Goal: Transaction & Acquisition: Purchase product/service

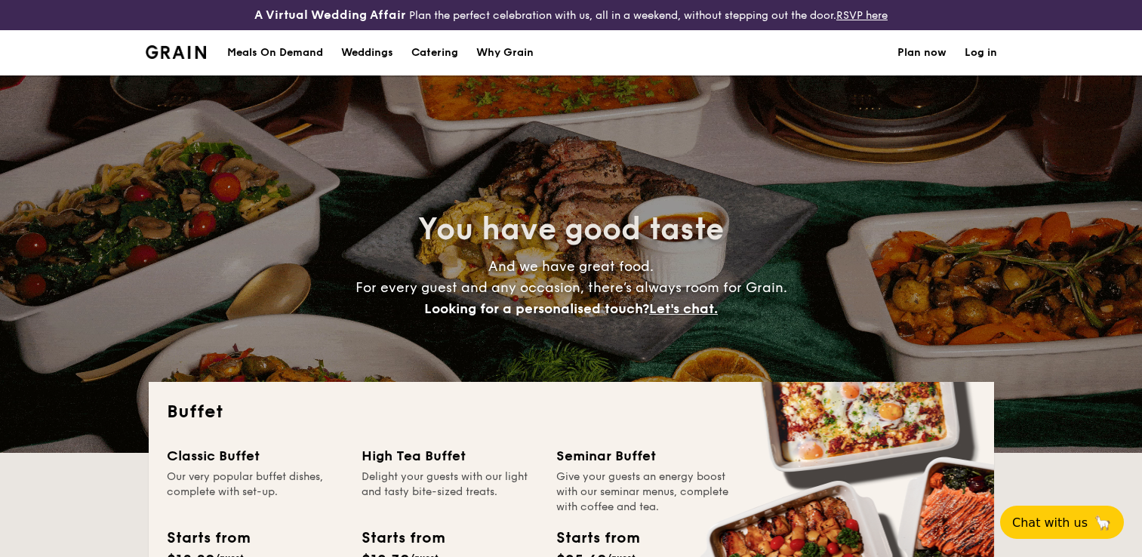
select select
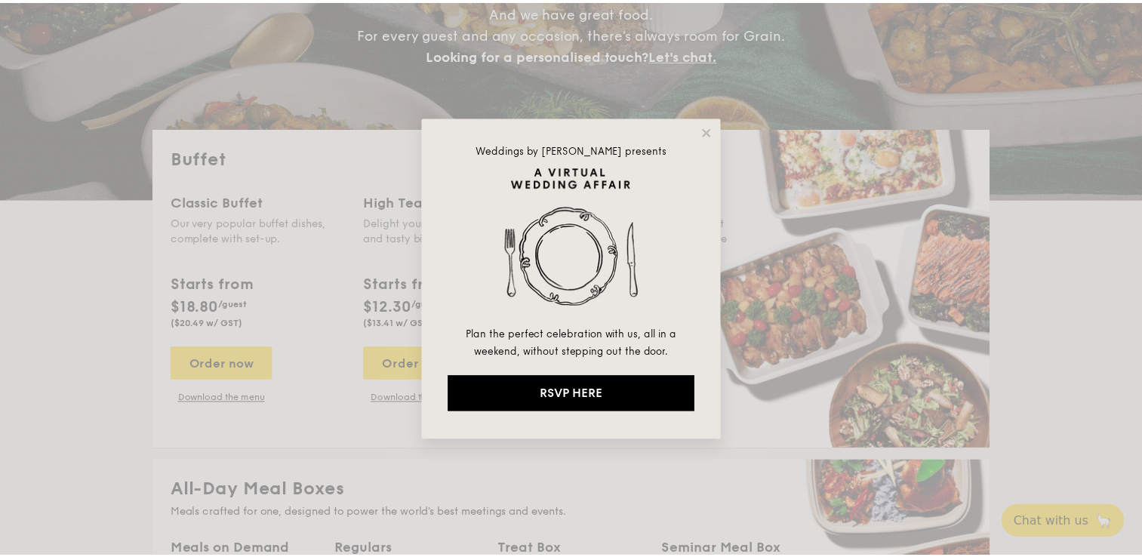
scroll to position [255, 0]
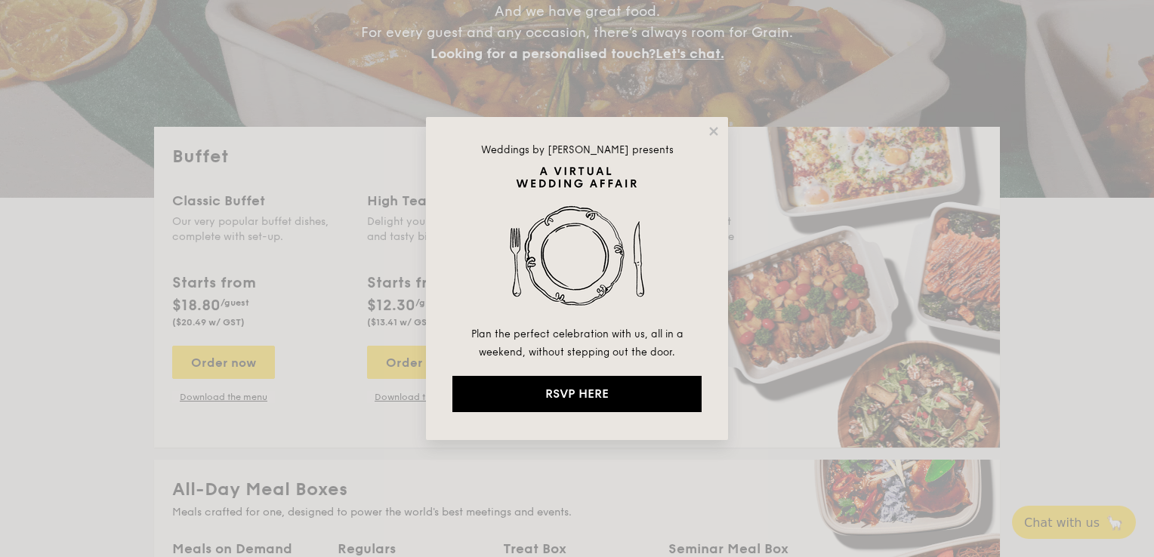
click at [719, 122] on div "Weddings by [PERSON_NAME] presents Plan the perfect celebration with us, all in…" at bounding box center [577, 278] width 302 height 323
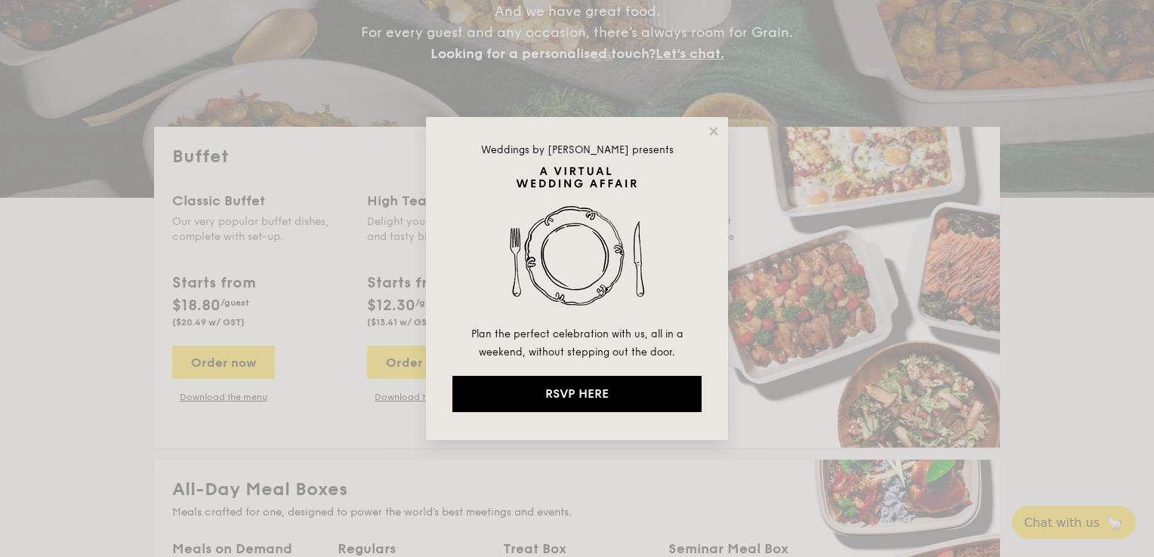
drag, startPoint x: 714, startPoint y: 130, endPoint x: 706, endPoint y: 137, distance: 10.7
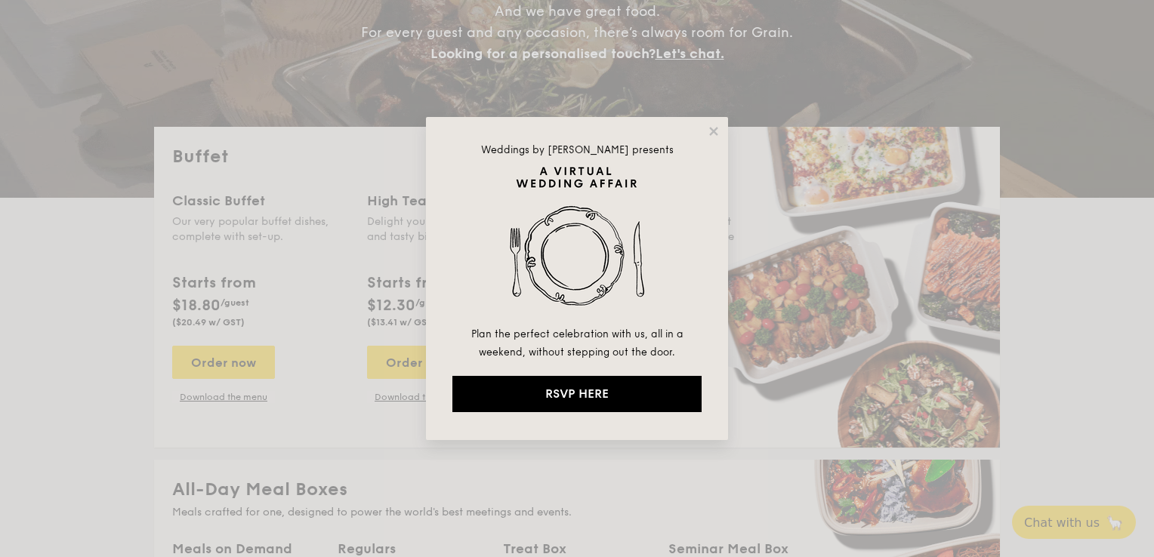
click at [706, 137] on div "Weddings by [PERSON_NAME] presents Plan the perfect celebration with us, all in…" at bounding box center [577, 278] width 302 height 323
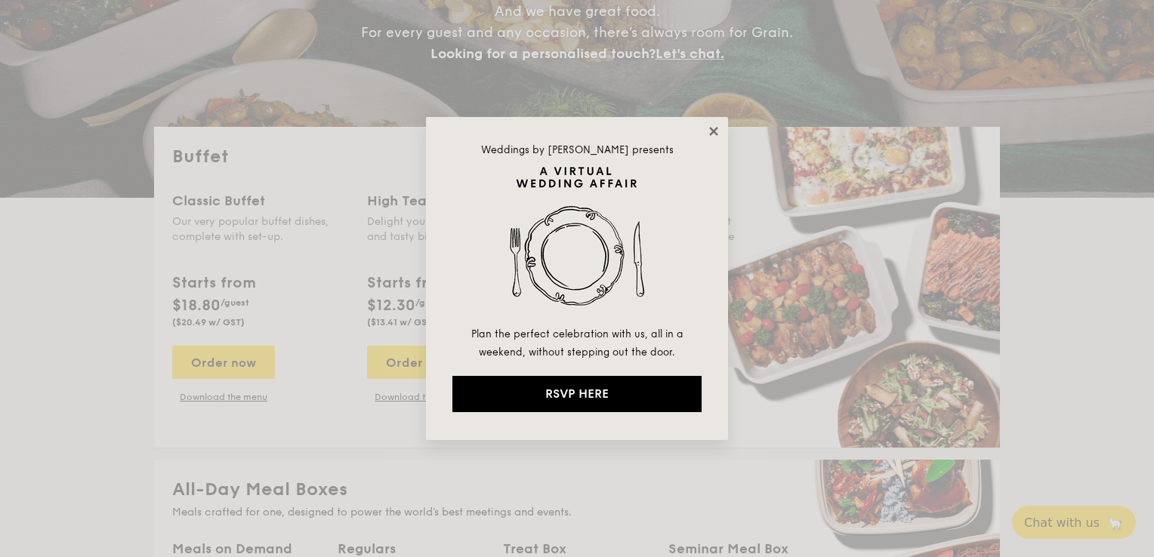
click at [713, 129] on icon at bounding box center [713, 131] width 8 height 8
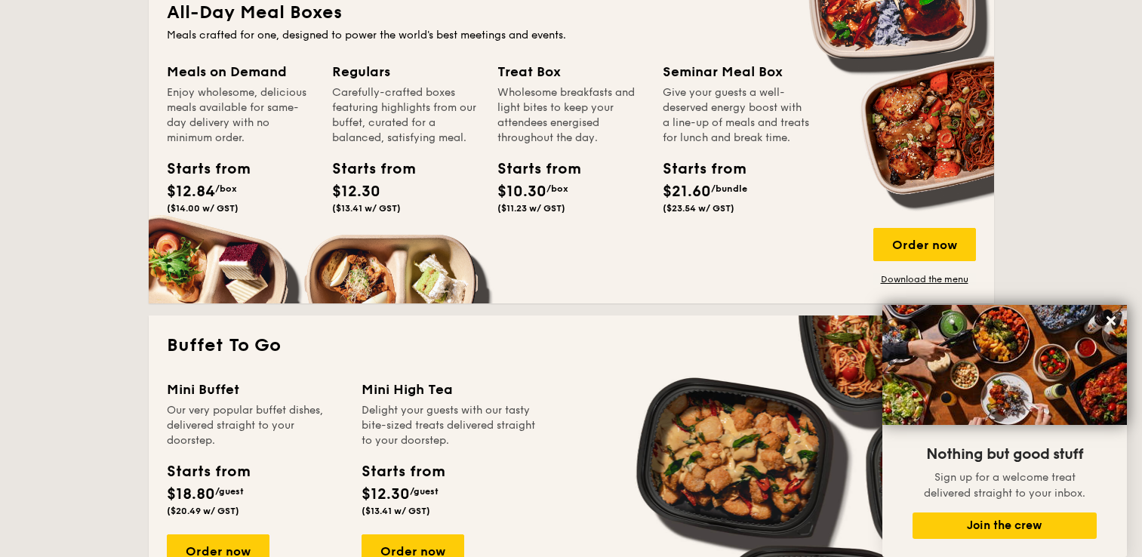
scroll to position [865, 0]
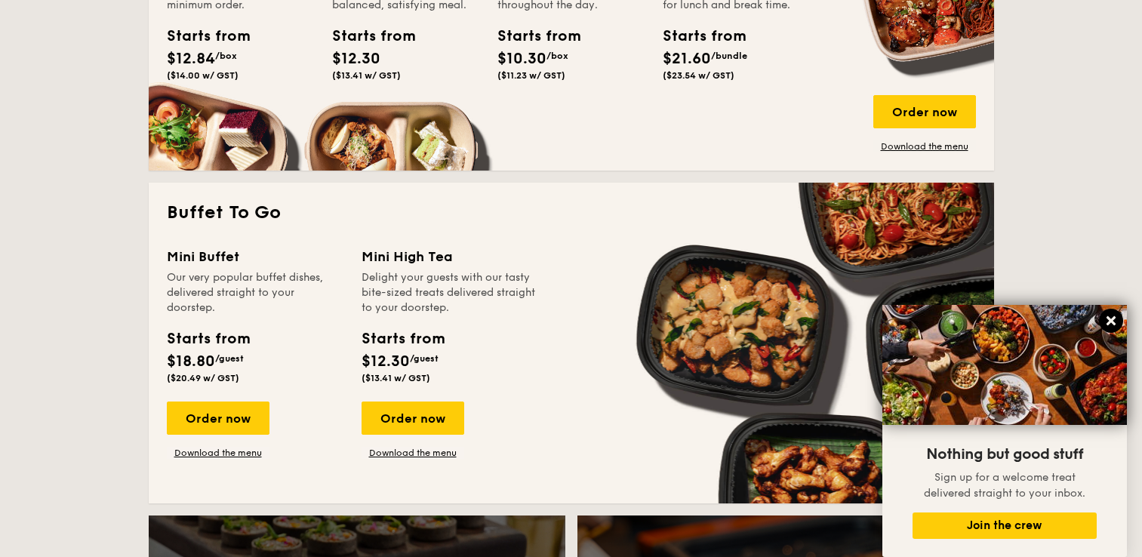
click at [1117, 316] on button at bounding box center [1111, 321] width 24 height 24
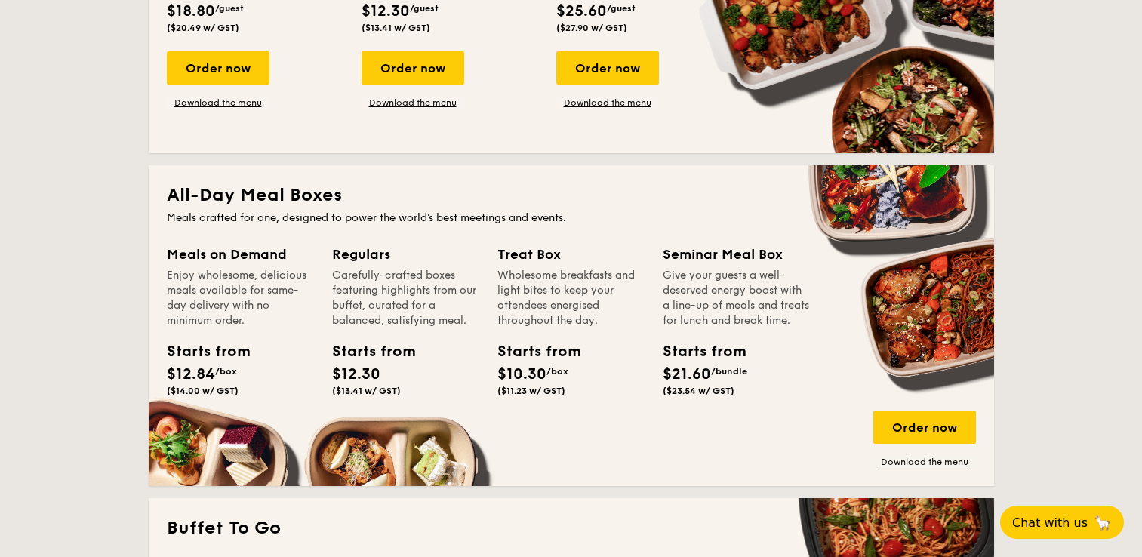
scroll to position [547, 0]
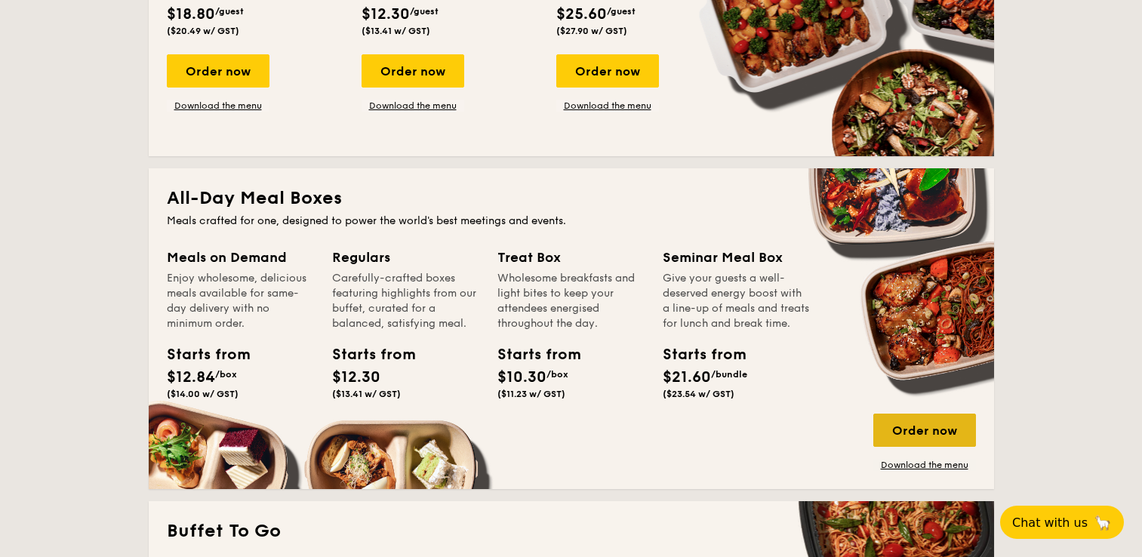
click at [898, 421] on div "Order now" at bounding box center [924, 430] width 103 height 33
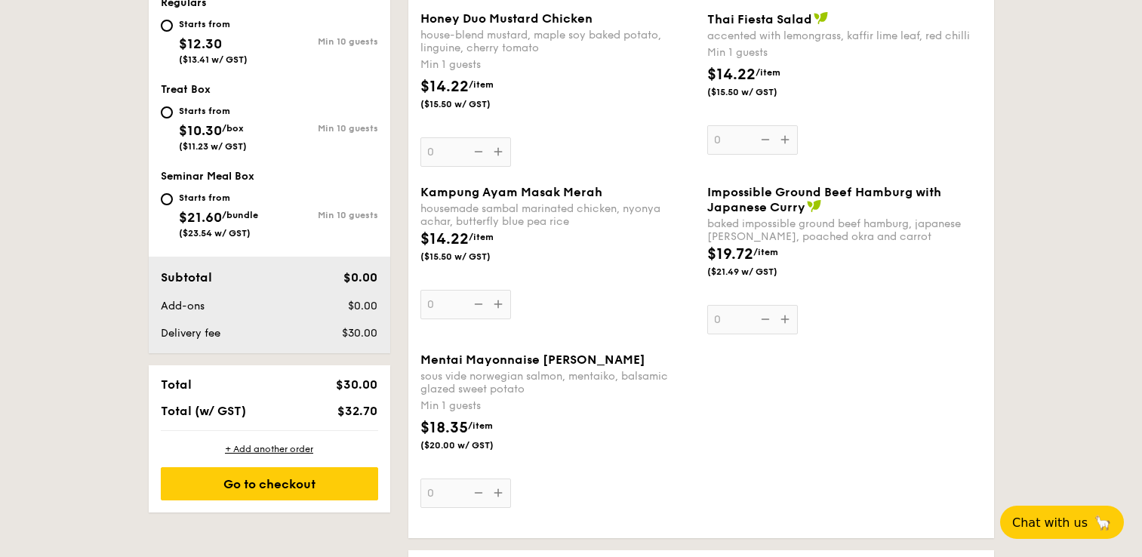
scroll to position [716, 0]
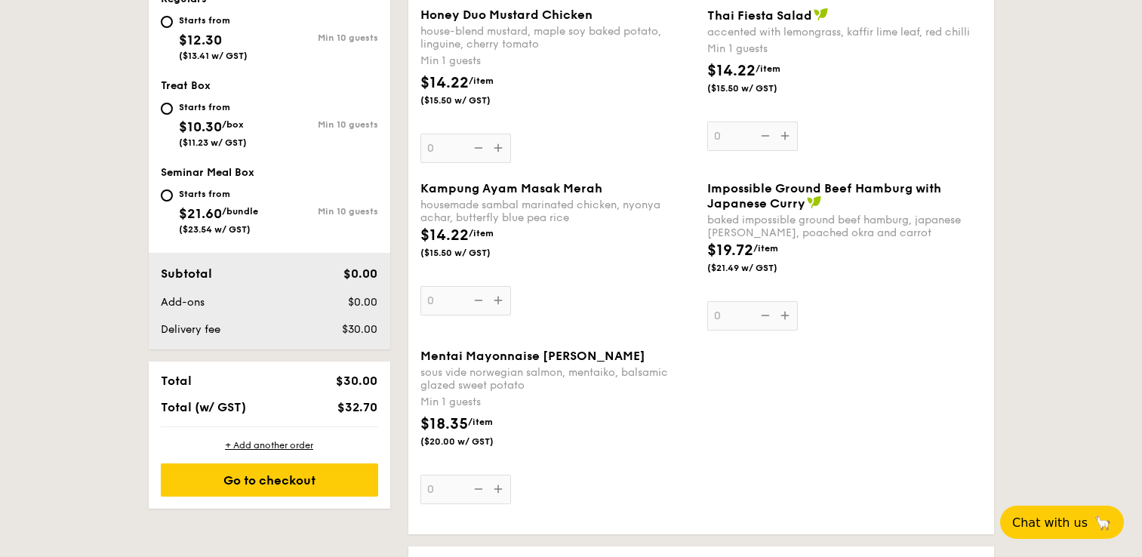
drag, startPoint x: 495, startPoint y: 355, endPoint x: 524, endPoint y: 393, distance: 48.0
click at [525, 395] on div "Mentai Mayonnaise Aburi Salmon sous vide norwegian salmon, mentaiko, balsamic g…" at bounding box center [558, 427] width 275 height 156
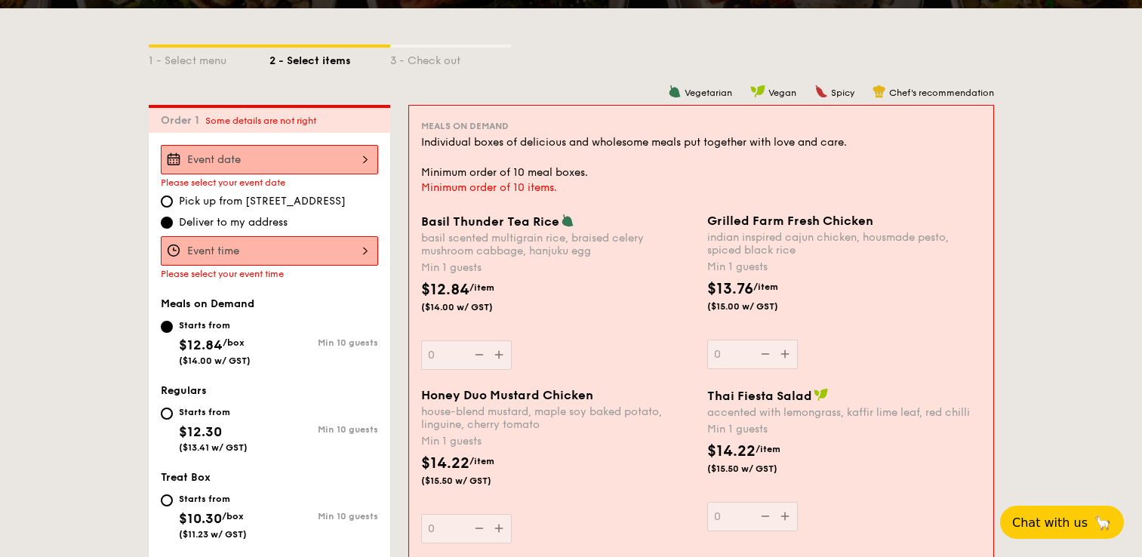
scroll to position [336, 0]
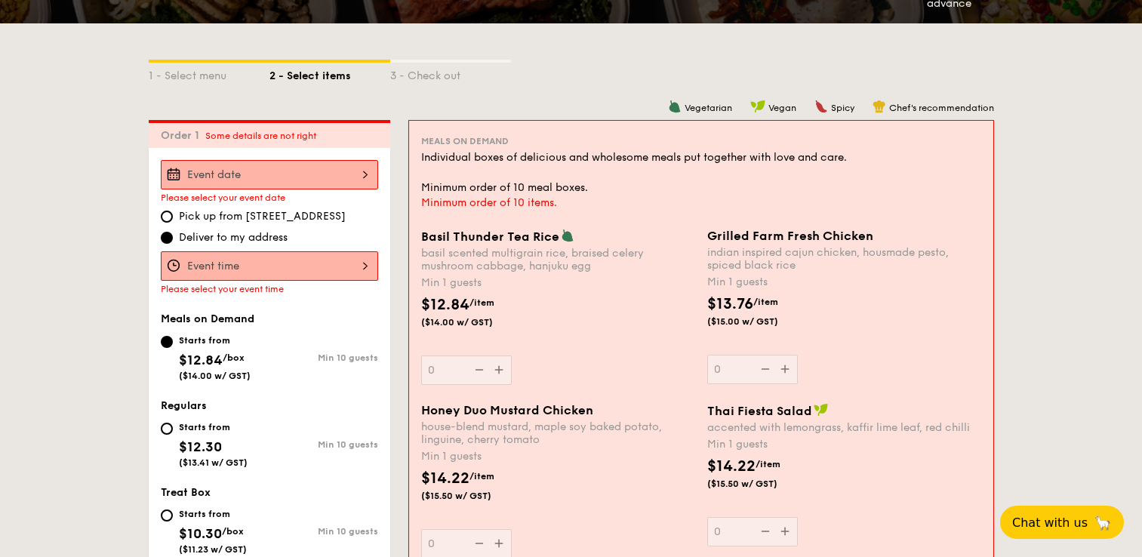
click at [258, 270] on input "Basil Thunder Tea [PERSON_NAME] scented multigrain rice, braised celery mushroo…" at bounding box center [269, 265] width 217 height 29
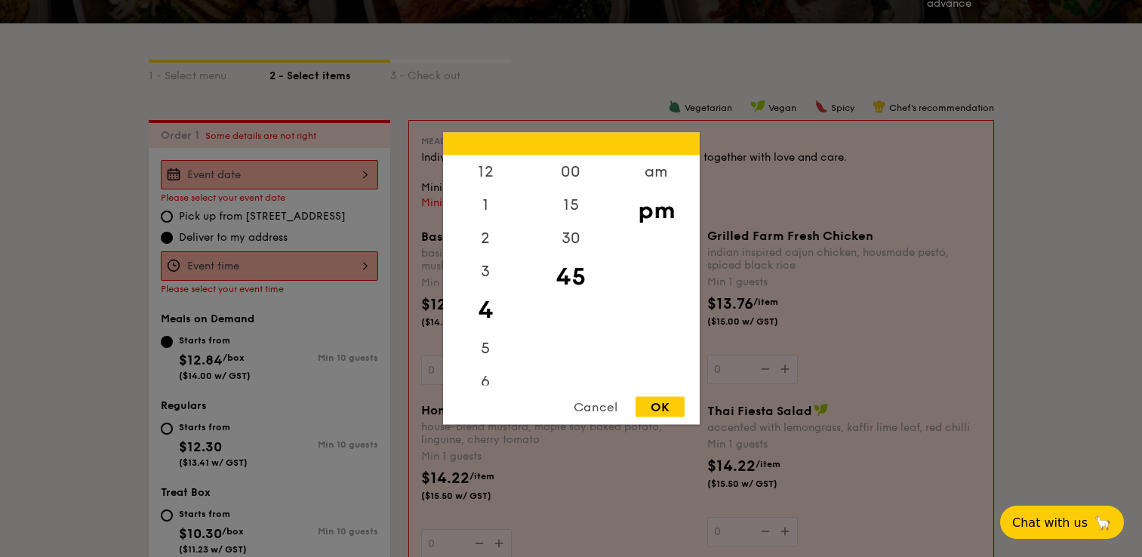
click at [580, 407] on div "Cancel" at bounding box center [596, 407] width 74 height 20
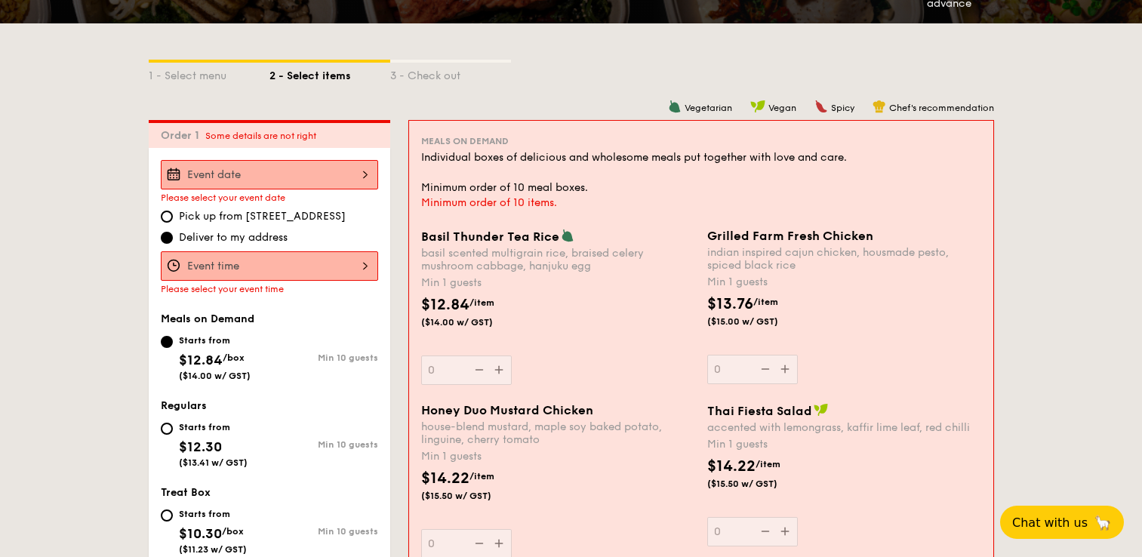
click at [286, 174] on input "Basil Thunder Tea [PERSON_NAME] scented multigrain rice, braised celery mushroo…" at bounding box center [269, 174] width 217 height 29
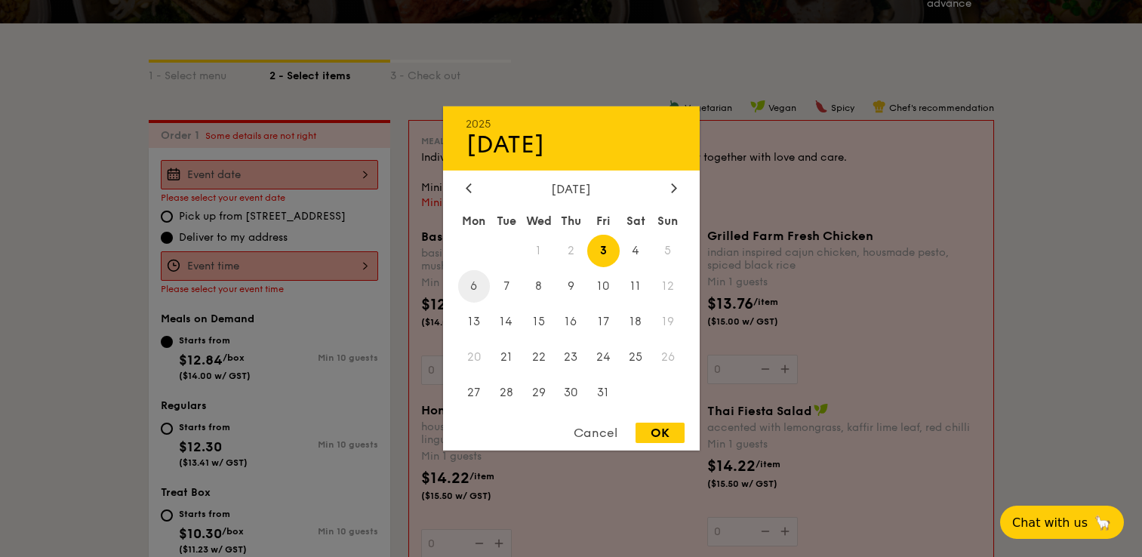
click at [480, 287] on span "6" at bounding box center [474, 286] width 32 height 32
click at [664, 424] on div "OK" at bounding box center [660, 433] width 49 height 20
type input "[DATE]"
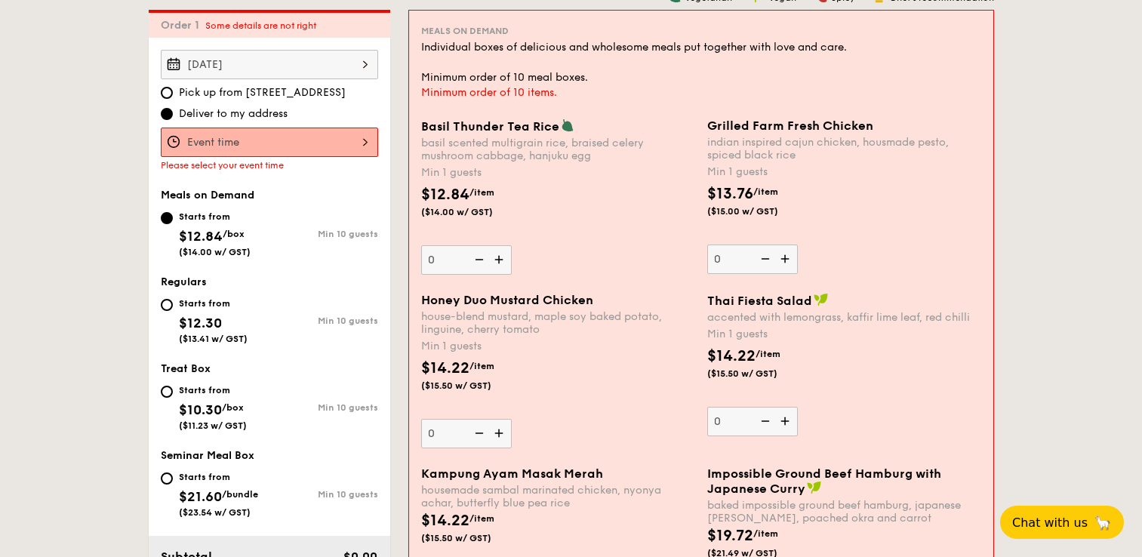
scroll to position [445, 0]
click at [193, 300] on div "Starts from" at bounding box center [213, 304] width 69 height 12
click at [173, 300] on input "Starts from $12.30 ($13.41 w/ GST) Min 10 guests" at bounding box center [167, 306] width 12 height 12
radio input "true"
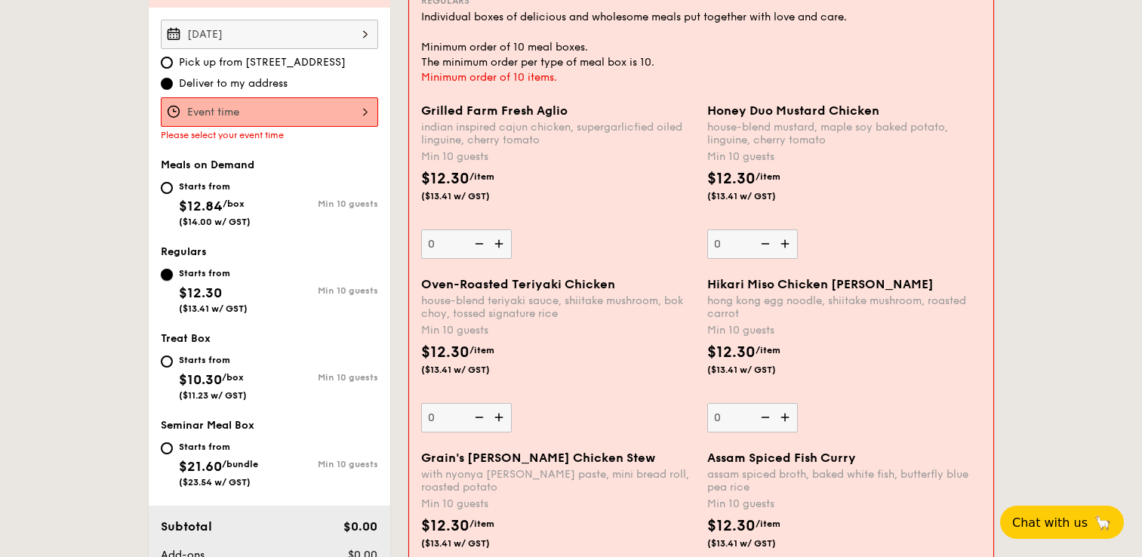
scroll to position [476, 0]
click at [202, 364] on div "Starts from" at bounding box center [213, 361] width 68 height 12
click at [173, 364] on input "Starts from $10.30 /box ($11.23 w/ GST) Min 10 guests" at bounding box center [167, 362] width 12 height 12
radio input "true"
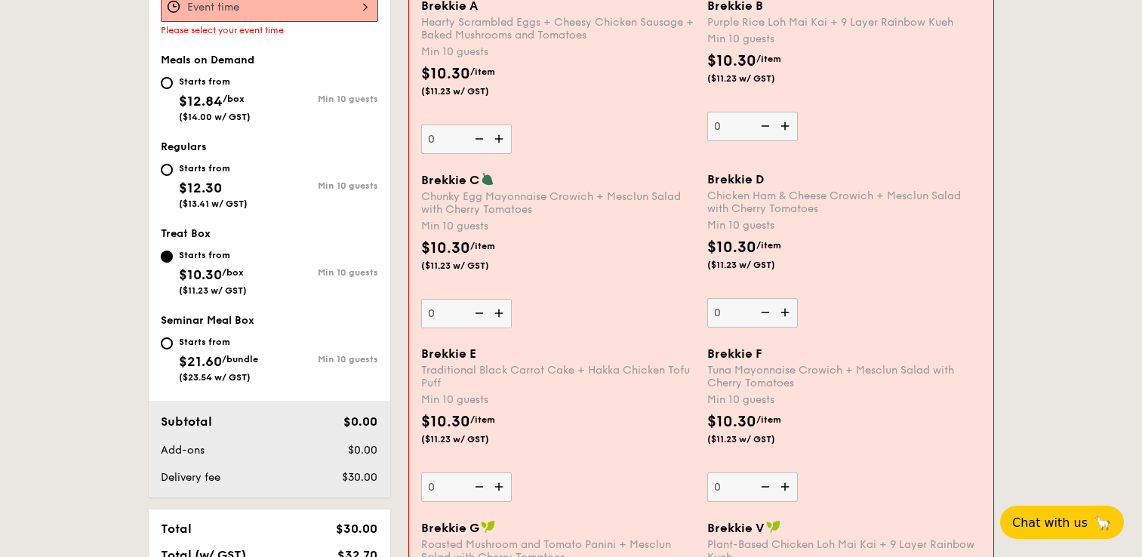
scroll to position [587, 0]
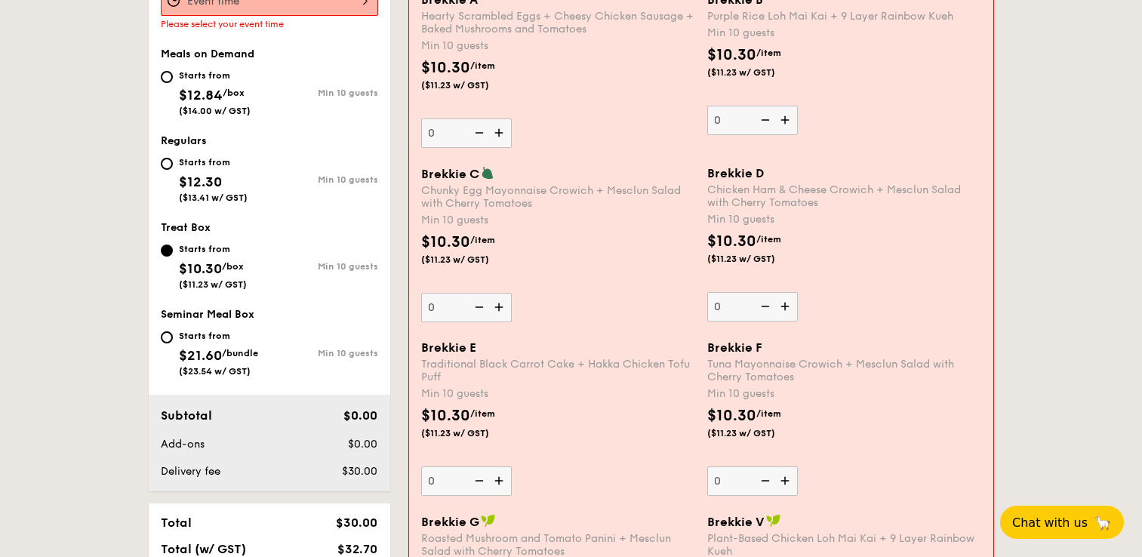
click at [219, 161] on div "Starts from" at bounding box center [213, 162] width 69 height 12
click at [173, 161] on input "Starts from $12.30 ($13.41 w/ GST) Min 10 guests" at bounding box center [167, 164] width 12 height 12
radio input "true"
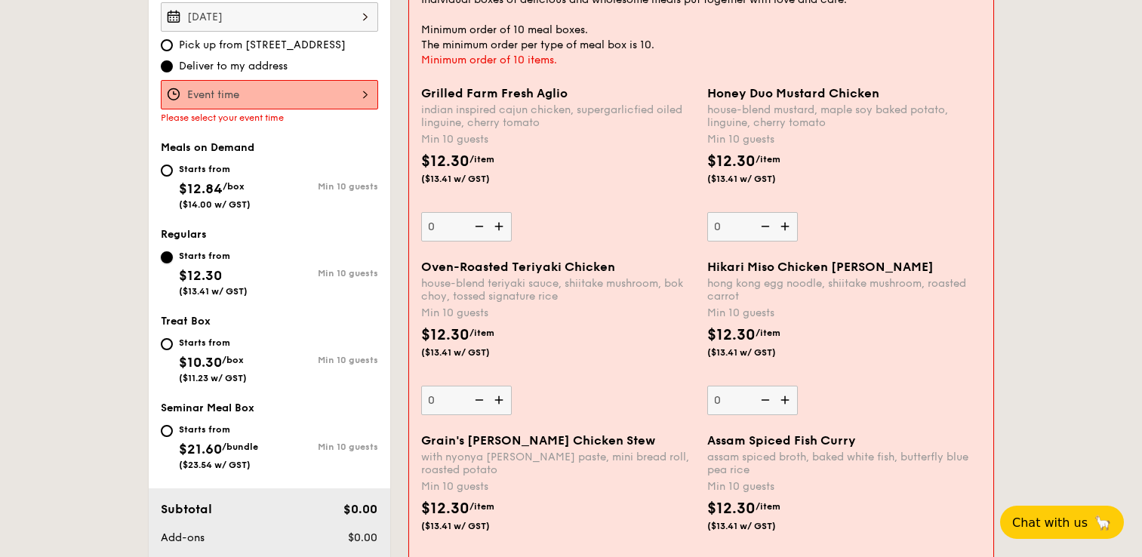
scroll to position [509, 0]
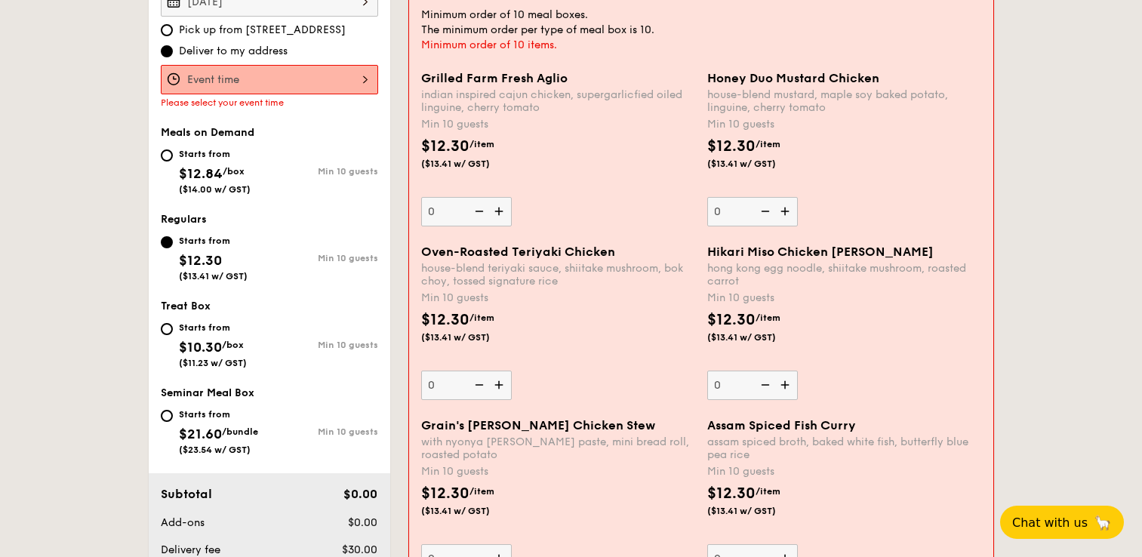
drag, startPoint x: 707, startPoint y: 251, endPoint x: 934, endPoint y: 252, distance: 227.2
click at [932, 251] on div "Hikari Miso Chicken Chow [PERSON_NAME] kong egg noodle, shiitake mushroom, roas…" at bounding box center [844, 323] width 286 height 156
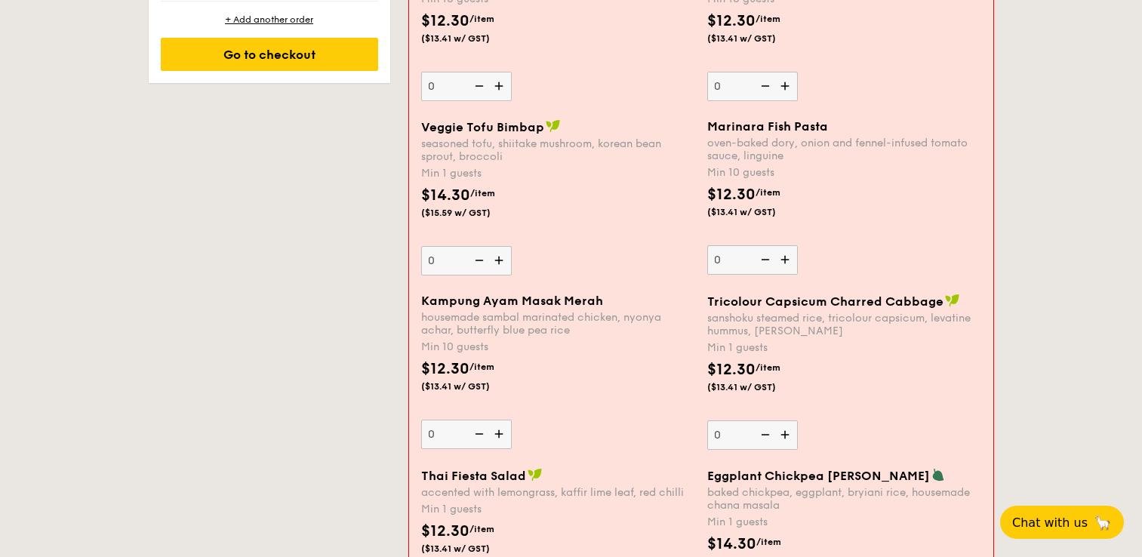
scroll to position [1163, 0]
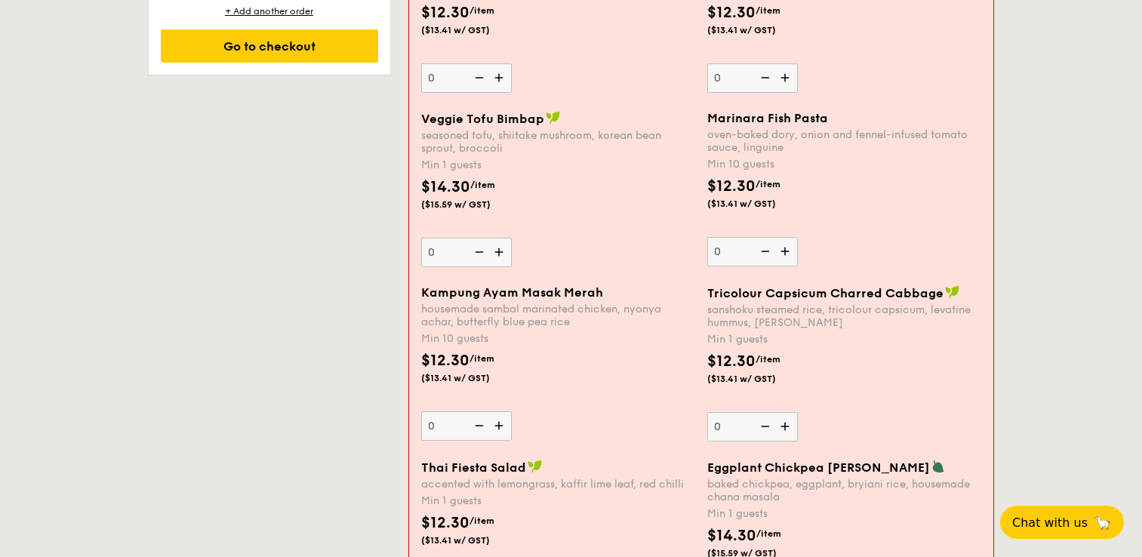
click at [613, 290] on div "Kampung Ayam Masak Merah" at bounding box center [558, 292] width 274 height 14
click at [512, 411] on input "0" at bounding box center [466, 425] width 91 height 29
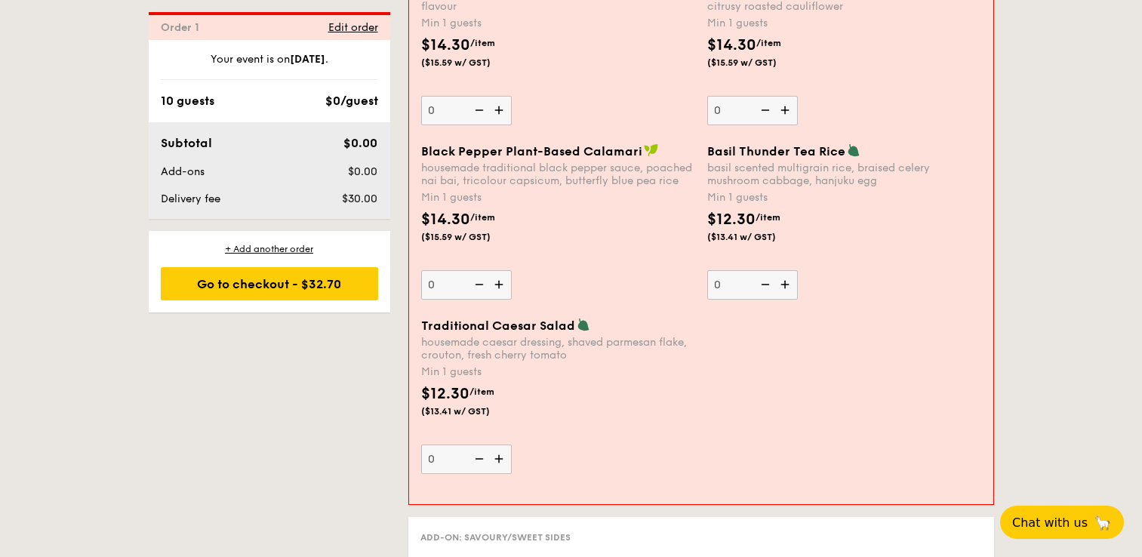
scroll to position [1764, 0]
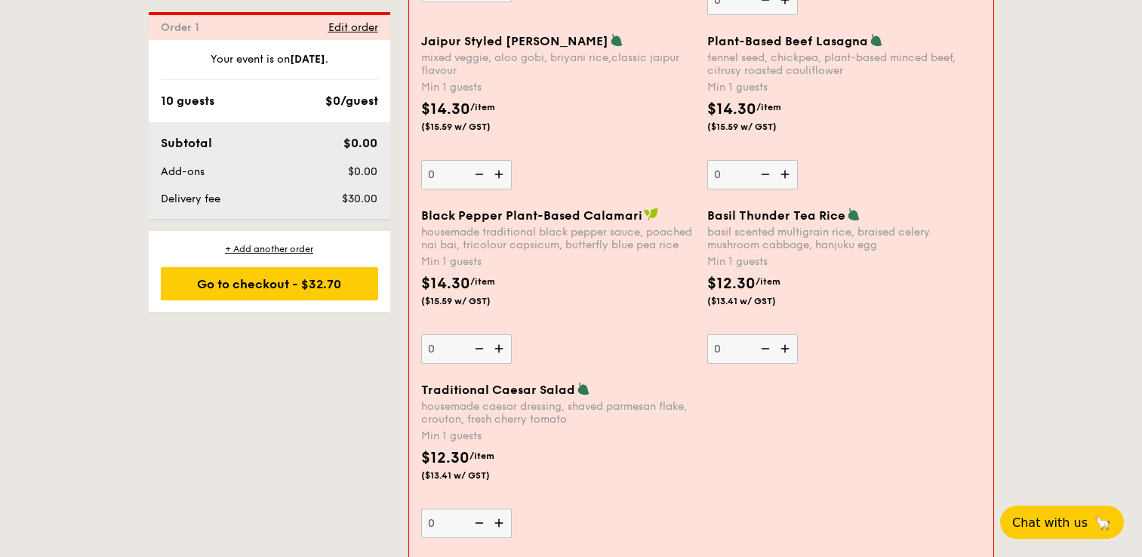
drag, startPoint x: 493, startPoint y: 216, endPoint x: 601, endPoint y: 254, distance: 114.6
click at [601, 251] on div "Black Pepper Plant-Based Calamari housemade traditional black pepper sauce, poa…" at bounding box center [558, 230] width 274 height 44
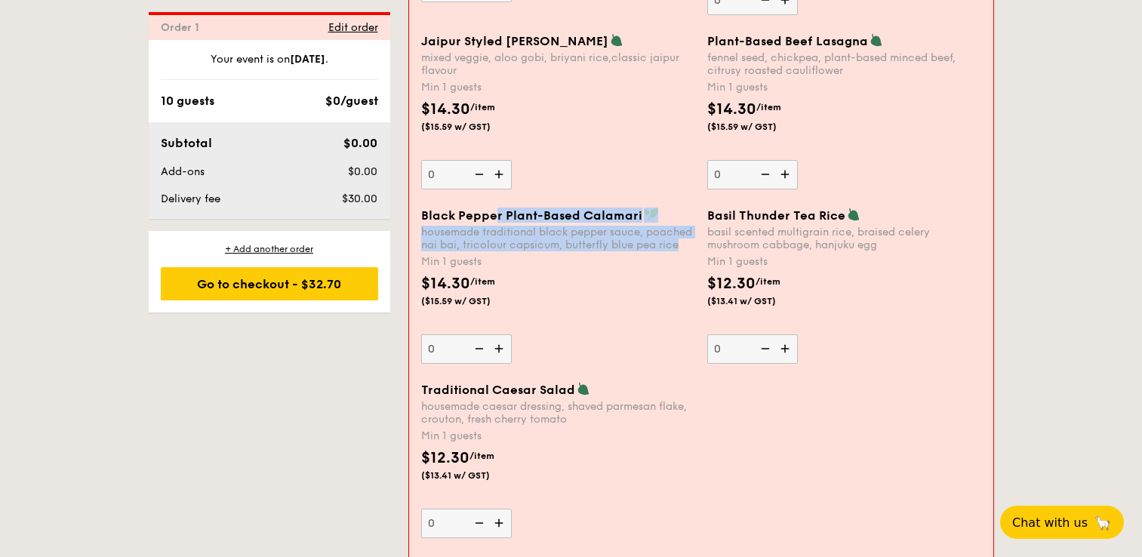
click at [601, 251] on div "housemade traditional black pepper sauce, poached nai bai, tricolour capsicum, …" at bounding box center [558, 239] width 274 height 26
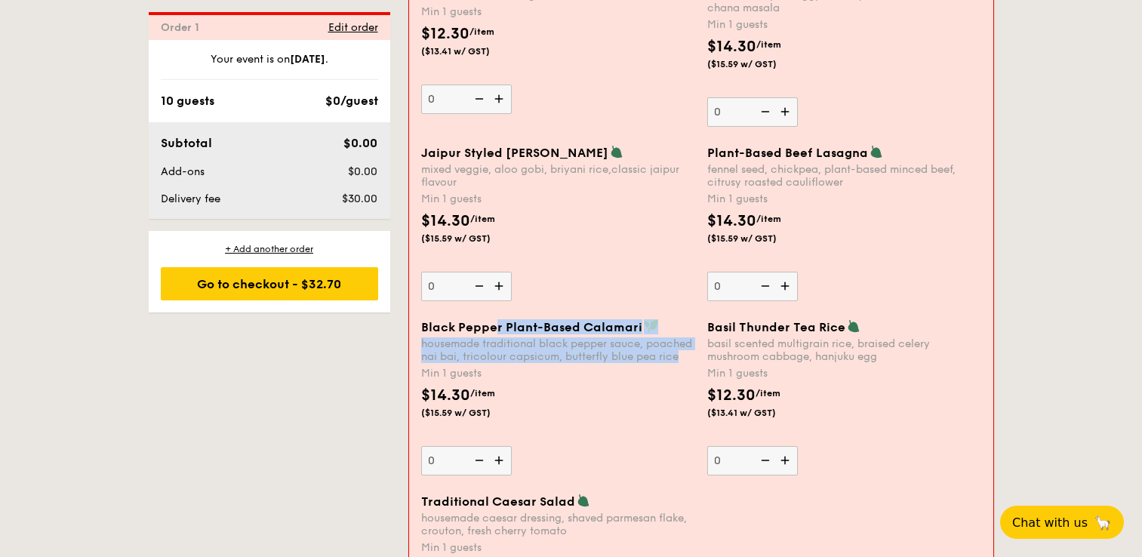
scroll to position [1684, 0]
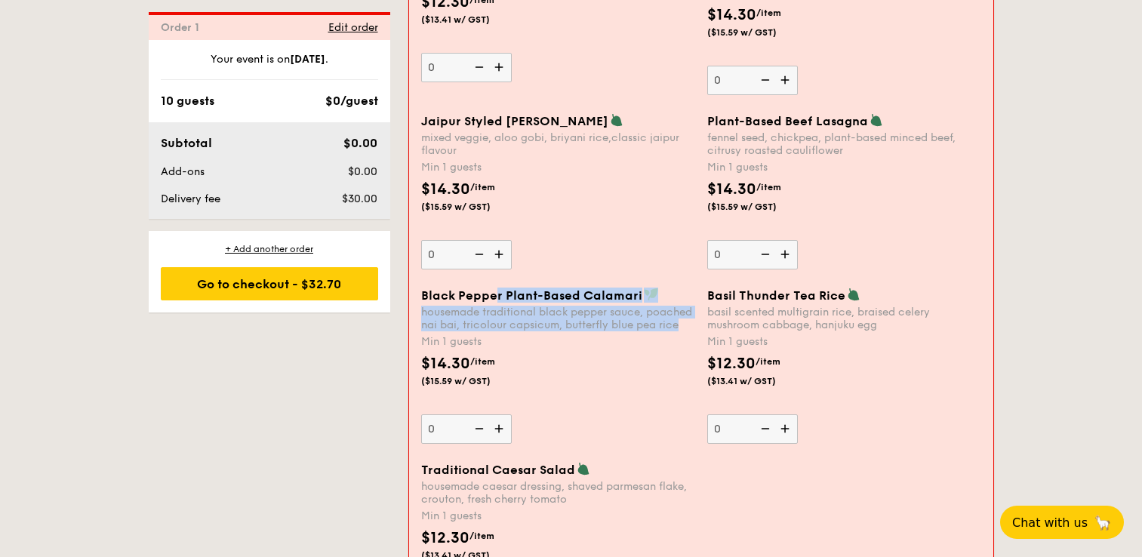
click at [612, 258] on div "Jaipur Styled Veggie Briyani mixed veggie, aloo gobi, briyani rice,classic jaip…" at bounding box center [558, 191] width 274 height 156
click at [512, 258] on input "0" at bounding box center [466, 254] width 91 height 29
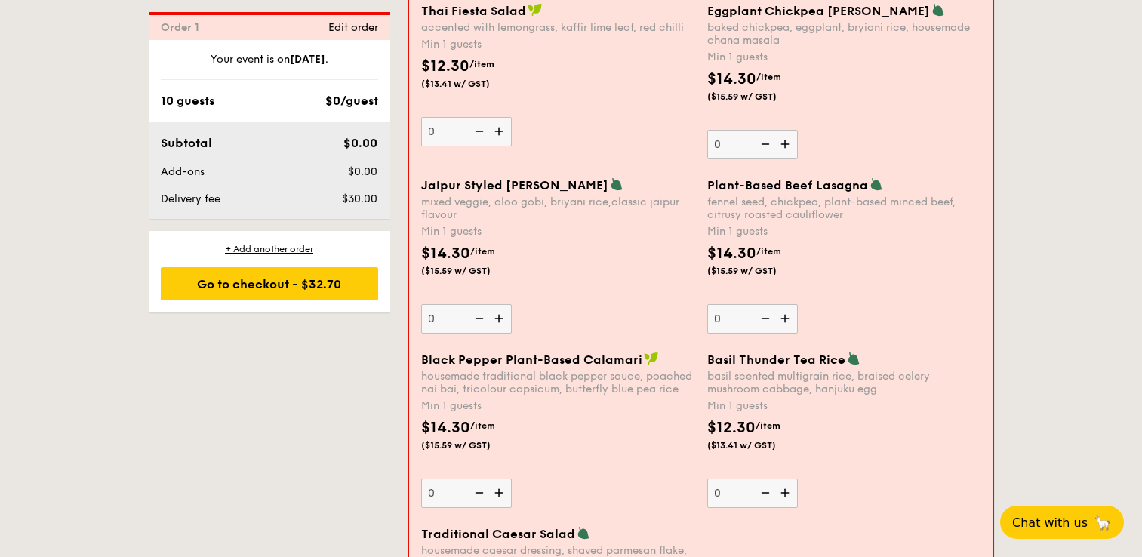
scroll to position [1632, 0]
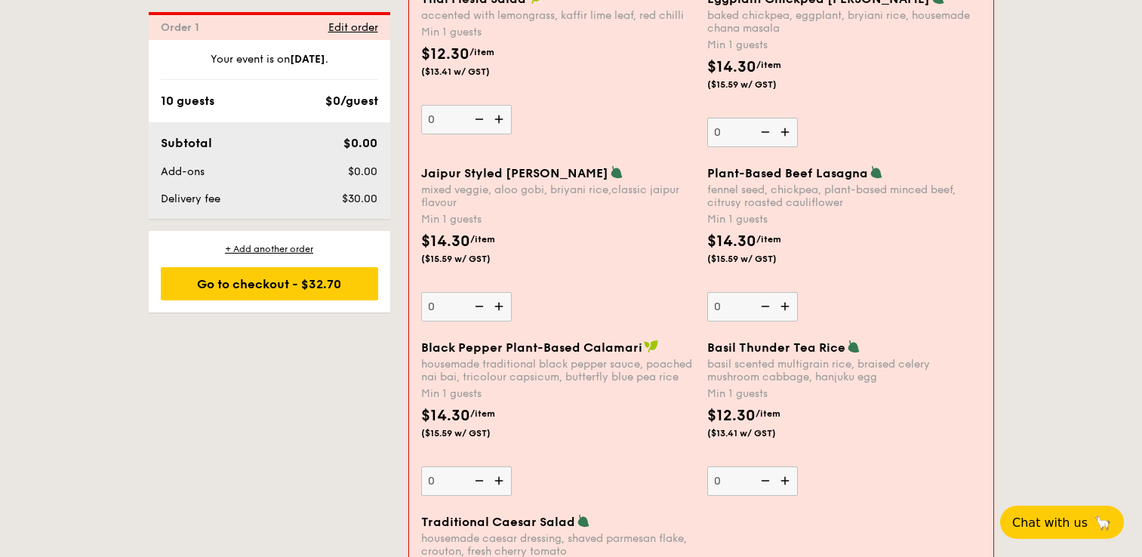
drag, startPoint x: 755, startPoint y: 356, endPoint x: 722, endPoint y: 354, distance: 32.5
click at [722, 354] on div "Basil Thunder Tea [PERSON_NAME] scented multigrain rice, braised celery mushroo…" at bounding box center [844, 362] width 274 height 44
drag, startPoint x: 722, startPoint y: 354, endPoint x: 827, endPoint y: 412, distance: 120.0
click at [827, 411] on div "$12.30 /item ($13.41 w/ GST)" at bounding box center [844, 431] width 286 height 53
click at [798, 467] on input "0" at bounding box center [752, 481] width 91 height 29
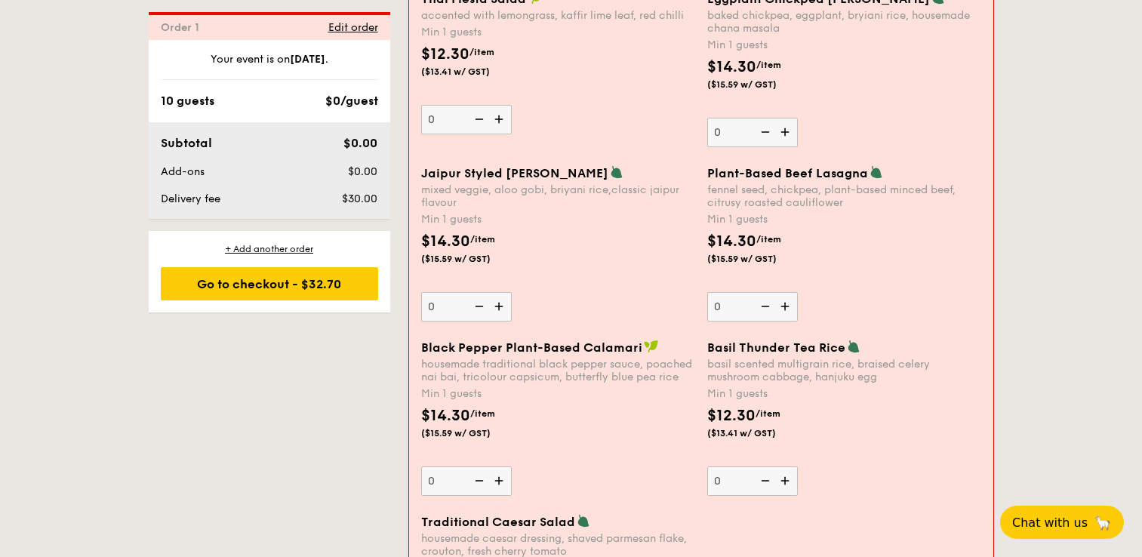
click at [827, 411] on div "$12.30 /item ($13.41 w/ GST)" at bounding box center [844, 431] width 286 height 53
click at [798, 467] on input "0" at bounding box center [752, 481] width 91 height 29
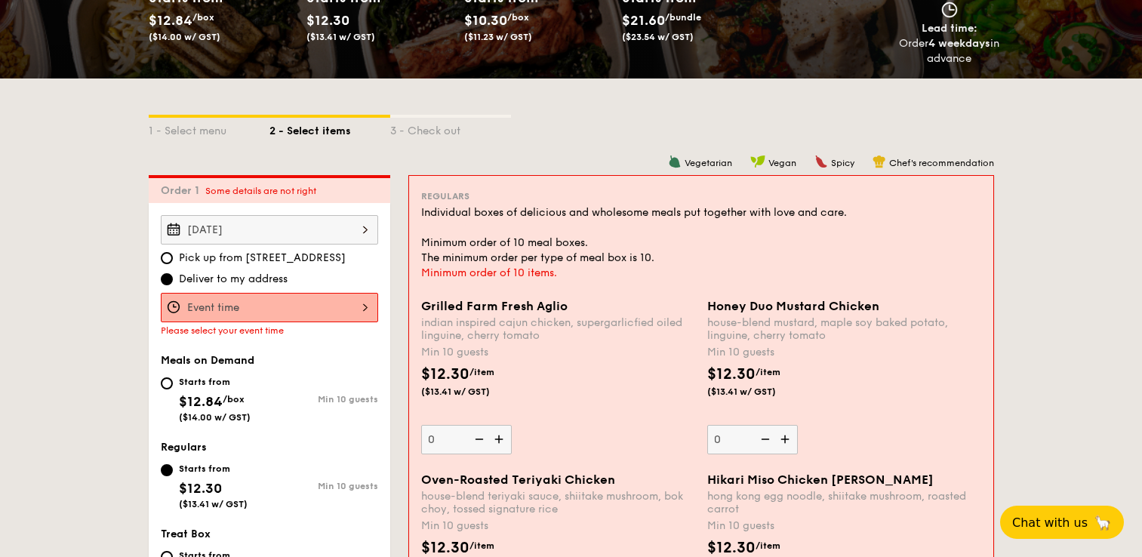
scroll to position [425, 0]
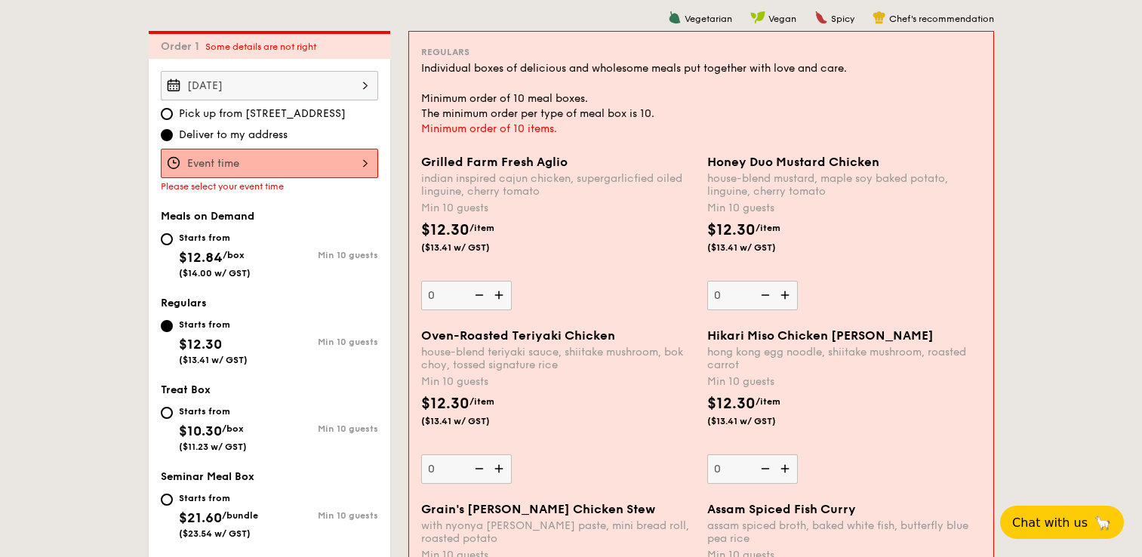
drag, startPoint x: 894, startPoint y: 158, endPoint x: 705, endPoint y: 161, distance: 188.8
click at [705, 160] on div "Honey Duo Mustard Chicken house-blend mustard, maple soy baked potato, linguine…" at bounding box center [844, 233] width 286 height 156
click at [510, 233] on div "$12.30 /item ($13.41 w/ GST)" at bounding box center [472, 236] width 115 height 35
click at [510, 281] on input "0" at bounding box center [466, 295] width 91 height 29
drag, startPoint x: 829, startPoint y: 187, endPoint x: 707, endPoint y: 175, distance: 122.9
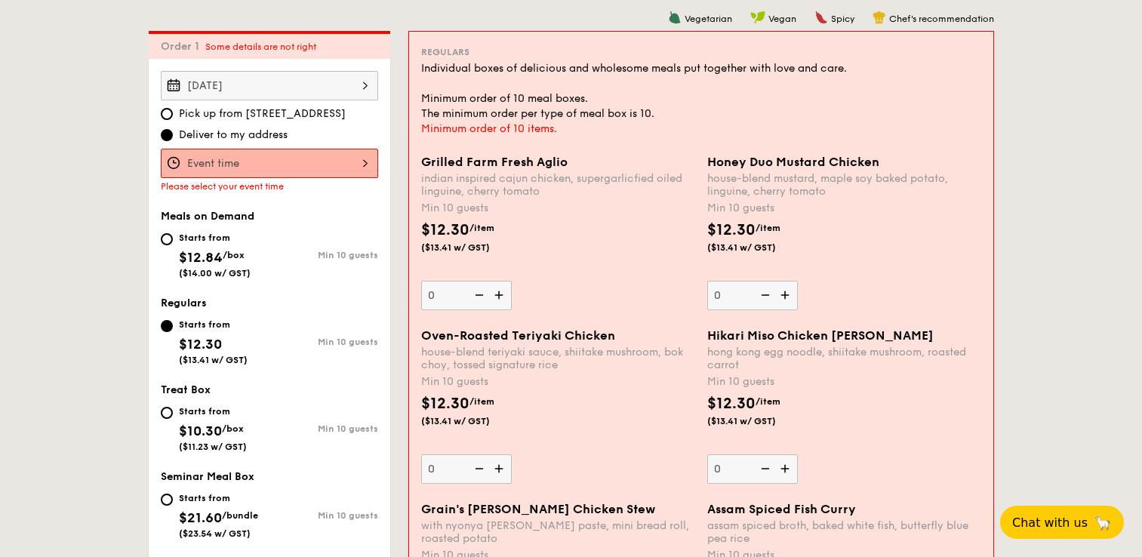
click at [707, 175] on div "house-blend mustard, maple soy baked potato, linguine, cherry tomato" at bounding box center [844, 185] width 274 height 26
click at [518, 231] on div "$12.30 /item ($13.41 w/ GST)" at bounding box center [472, 236] width 115 height 35
click at [512, 281] on input "0" at bounding box center [466, 295] width 91 height 29
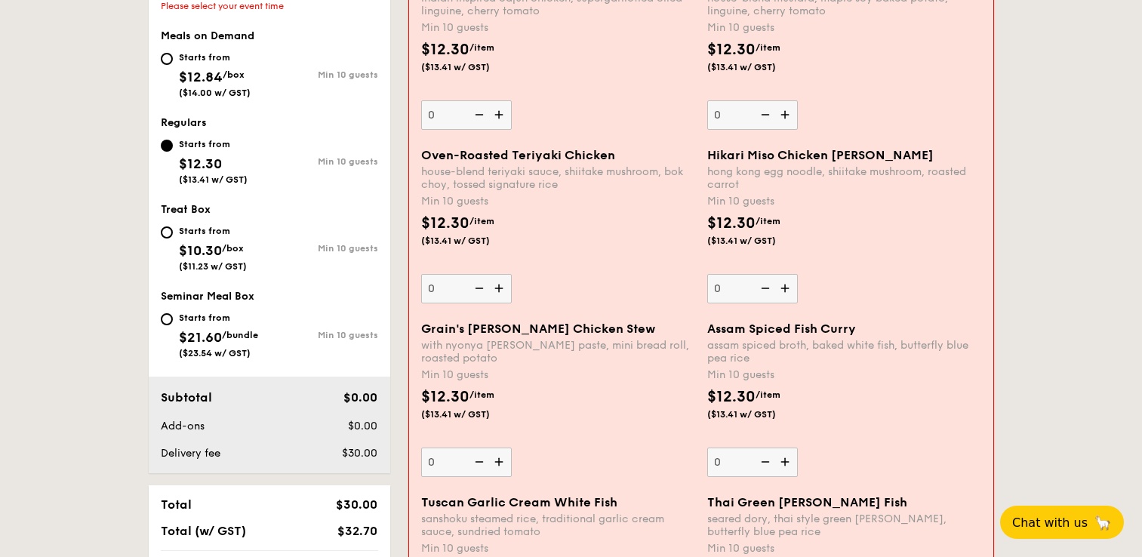
scroll to position [603, 0]
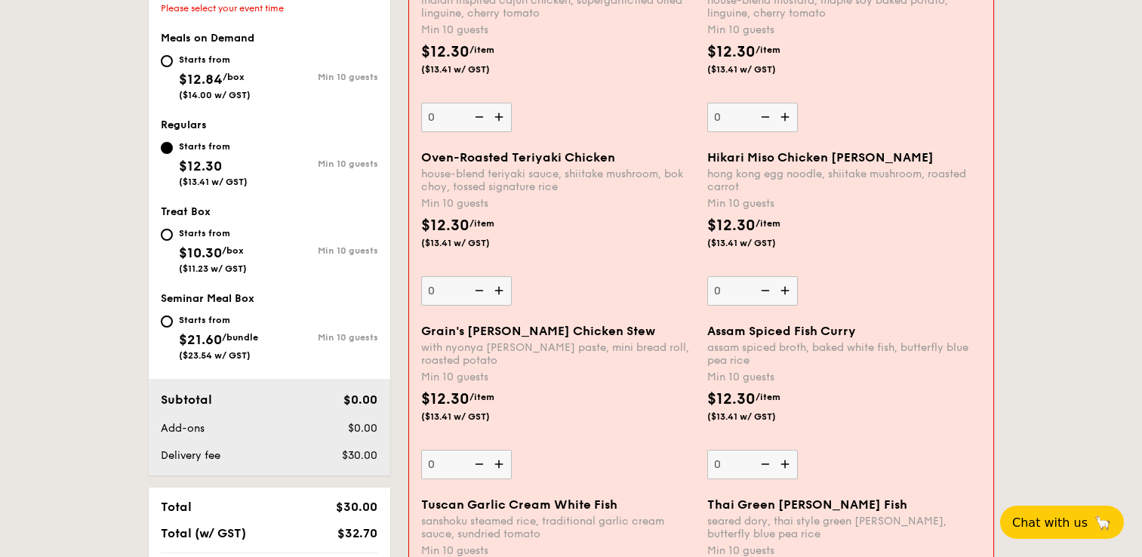
click at [818, 152] on span "Hikari Miso Chicken [PERSON_NAME]" at bounding box center [820, 157] width 226 height 14
click at [798, 276] on input "0" at bounding box center [752, 290] width 91 height 29
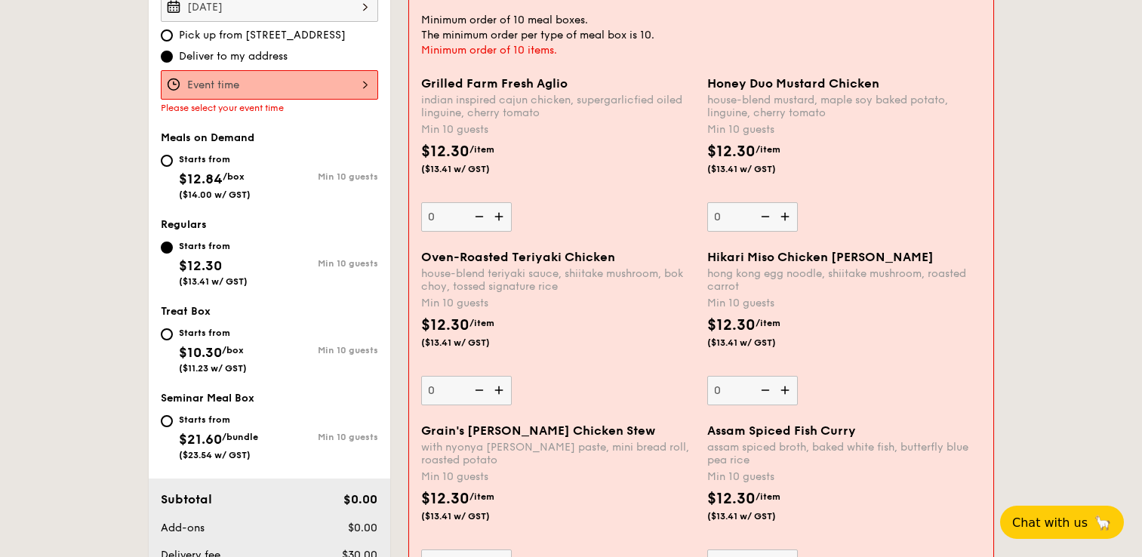
drag, startPoint x: 565, startPoint y: 83, endPoint x: 418, endPoint y: 85, distance: 147.2
click at [418, 85] on div "Grilled Farm Fresh Aglio indian inspired cajun chicken, supergarlicfied oiled l…" at bounding box center [558, 154] width 286 height 156
drag, startPoint x: 482, startPoint y: 135, endPoint x: 491, endPoint y: 137, distance: 9.3
click at [491, 137] on div "Grilled Farm Fresh Aglio indian inspired cajun chicken, supergarlicfied oiled l…" at bounding box center [558, 154] width 274 height 156
click at [491, 202] on input "0" at bounding box center [466, 216] width 91 height 29
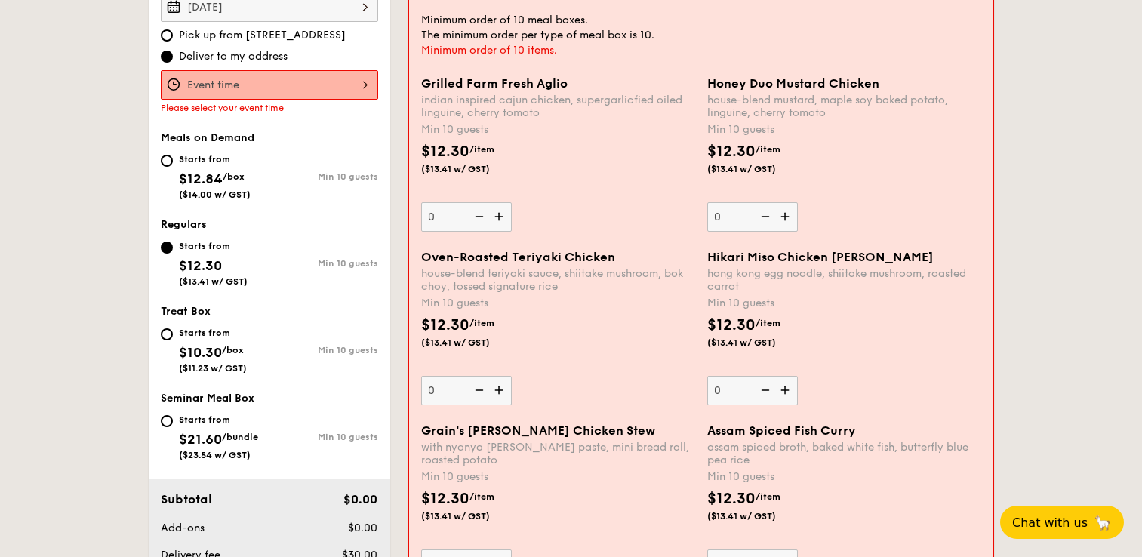
drag, startPoint x: 572, startPoint y: 107, endPoint x: 419, endPoint y: 78, distance: 155.3
click at [418, 77] on div "Grilled Farm Fresh Aglio indian inspired cajun chicken, supergarlicfied oiled l…" at bounding box center [558, 154] width 286 height 156
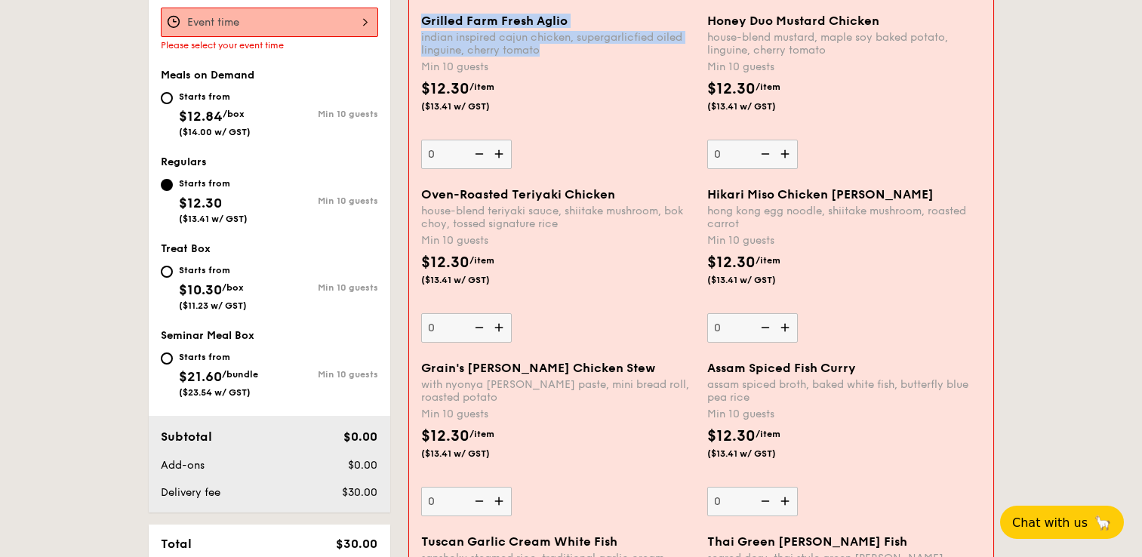
scroll to position [573, 0]
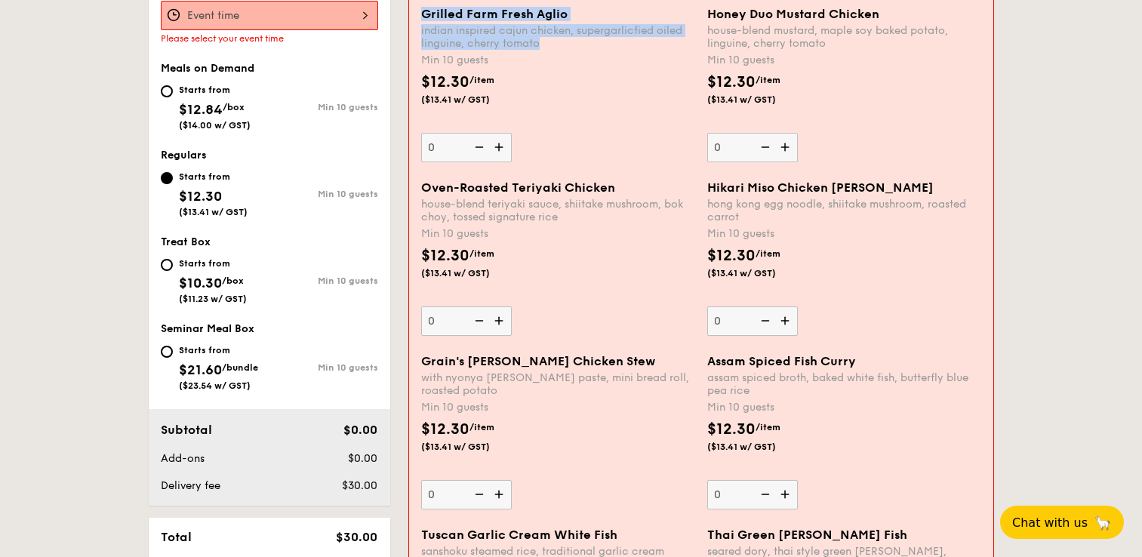
drag, startPoint x: 740, startPoint y: 216, endPoint x: 706, endPoint y: 189, distance: 43.5
click at [704, 188] on div "Hikari Miso Chicken Chow [PERSON_NAME] kong egg noodle, shiitake mushroom, roas…" at bounding box center [844, 258] width 286 height 156
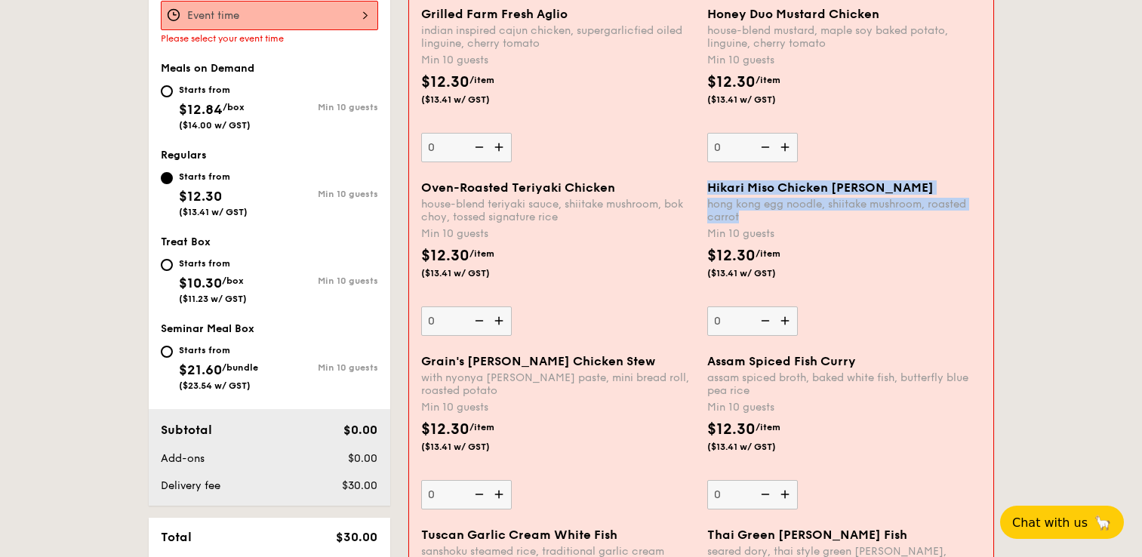
scroll to position [590, 0]
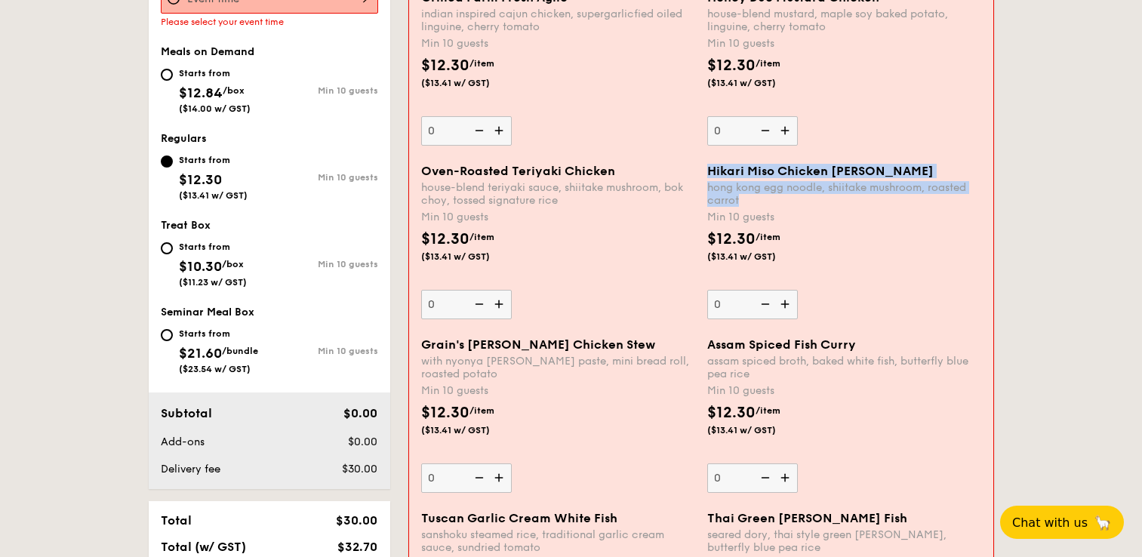
drag, startPoint x: 463, startPoint y: 374, endPoint x: 423, endPoint y: 342, distance: 51.5
click at [423, 342] on div "Grain's [PERSON_NAME] Chicken Stew with nyonya [PERSON_NAME] paste, mini bread …" at bounding box center [558, 358] width 274 height 43
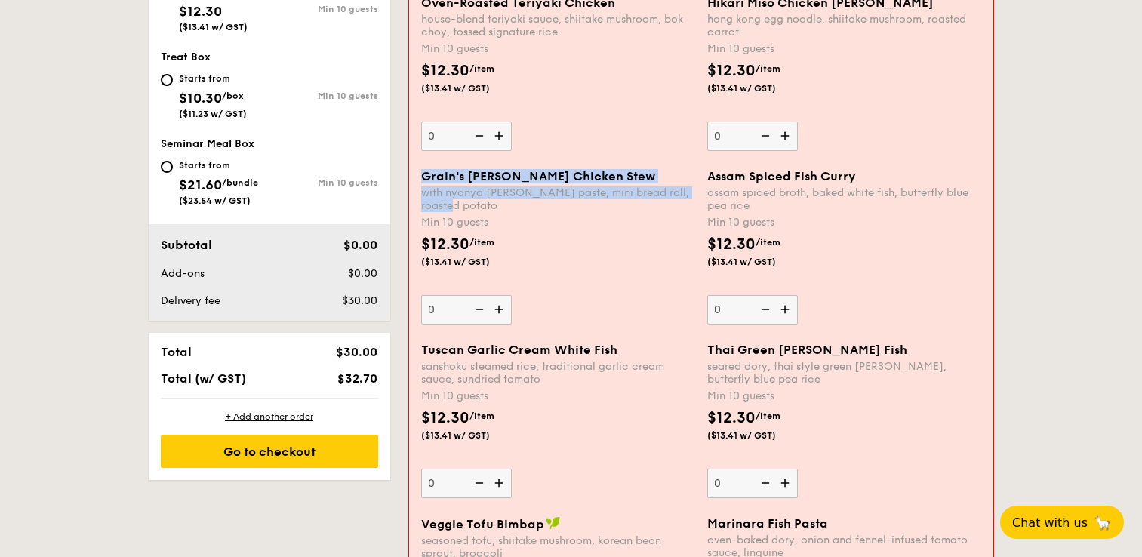
scroll to position [774, 0]
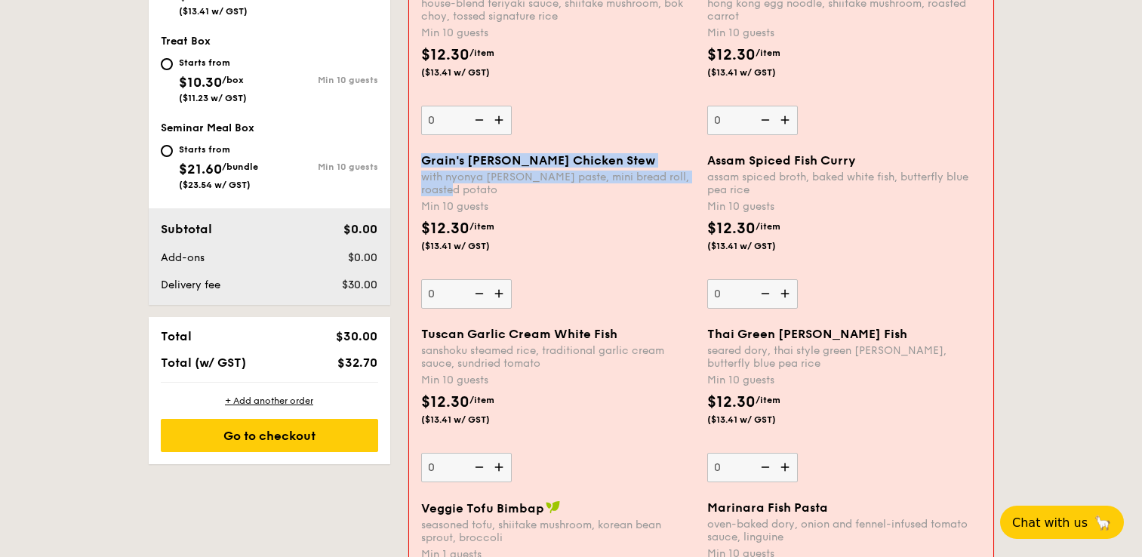
drag, startPoint x: 489, startPoint y: 376, endPoint x: 479, endPoint y: 368, distance: 13.4
click at [477, 367] on div "Tuscan Garlic Cream White Fish sanshoku steamed rice, traditional garlic cream …" at bounding box center [558, 405] width 274 height 156
click at [556, 377] on div "Min 10 guests" at bounding box center [558, 380] width 274 height 15
click at [545, 362] on div "sanshoku steamed rice, traditional garlic cream sauce, sundried tomato" at bounding box center [558, 357] width 274 height 26
click at [512, 453] on input "0" at bounding box center [466, 467] width 91 height 29
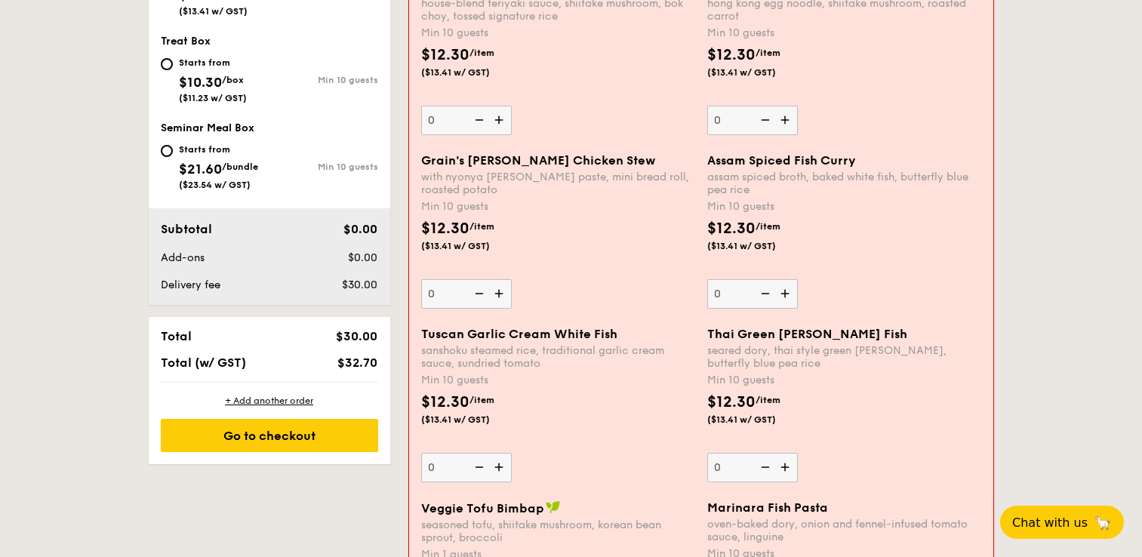
drag, startPoint x: 545, startPoint y: 362, endPoint x: 419, endPoint y: 333, distance: 129.5
click at [419, 333] on div "Tuscan Garlic Cream White Fish sanshoku steamed rice, traditional garlic cream …" at bounding box center [558, 405] width 286 height 156
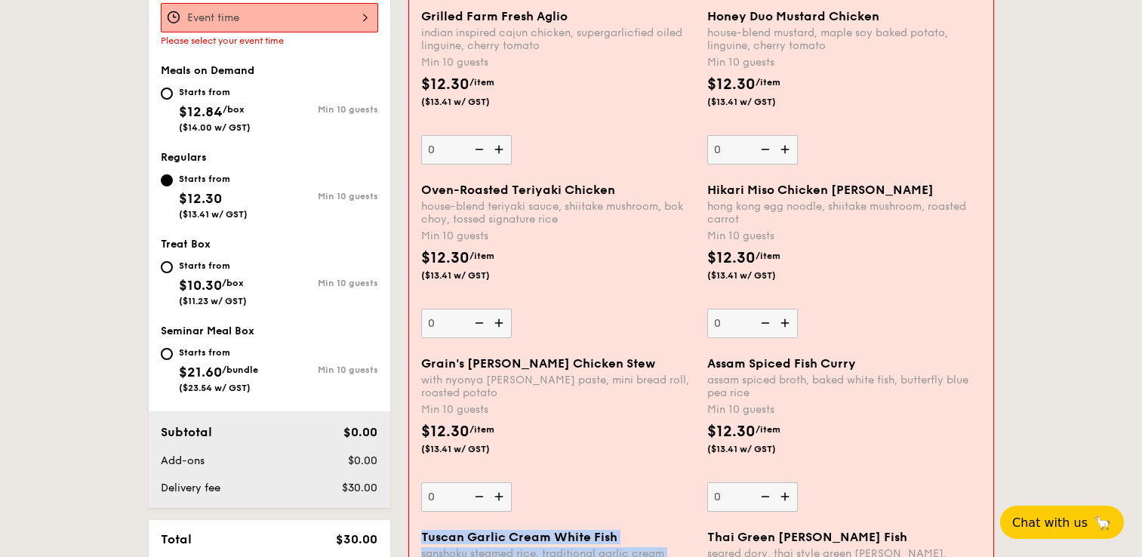
scroll to position [572, 0]
